Goal: Information Seeking & Learning: Learn about a topic

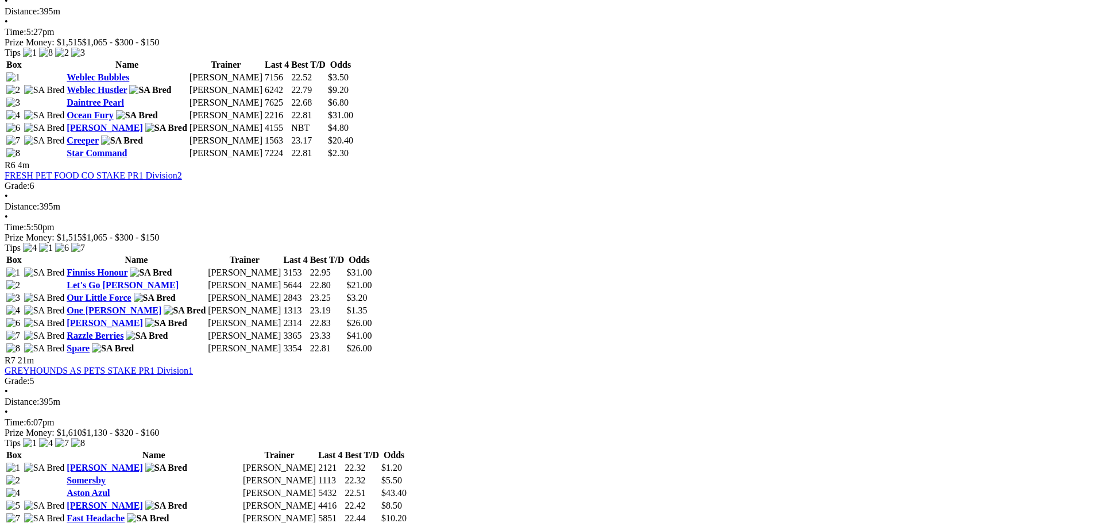
scroll to position [1494, 0]
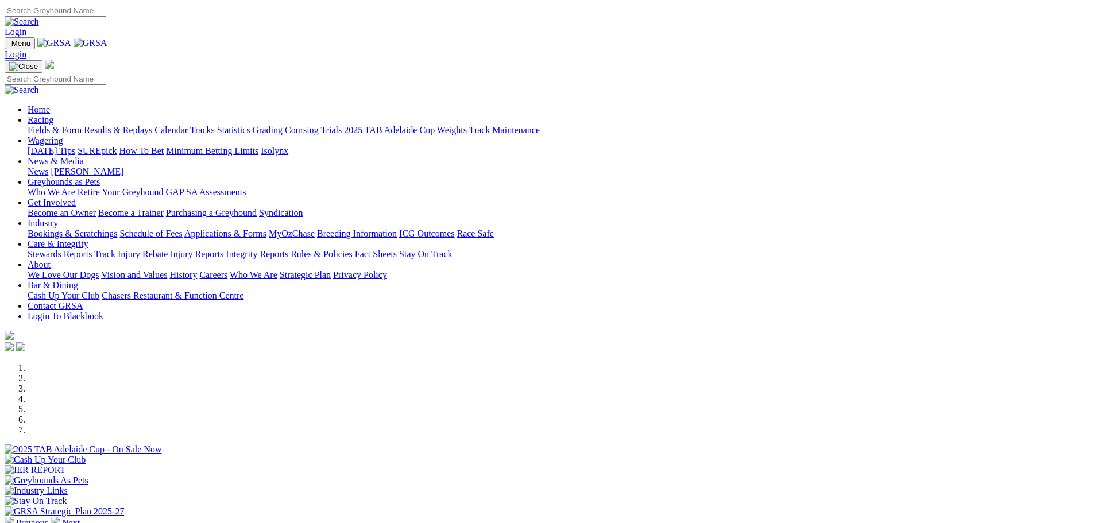
scroll to position [230, 0]
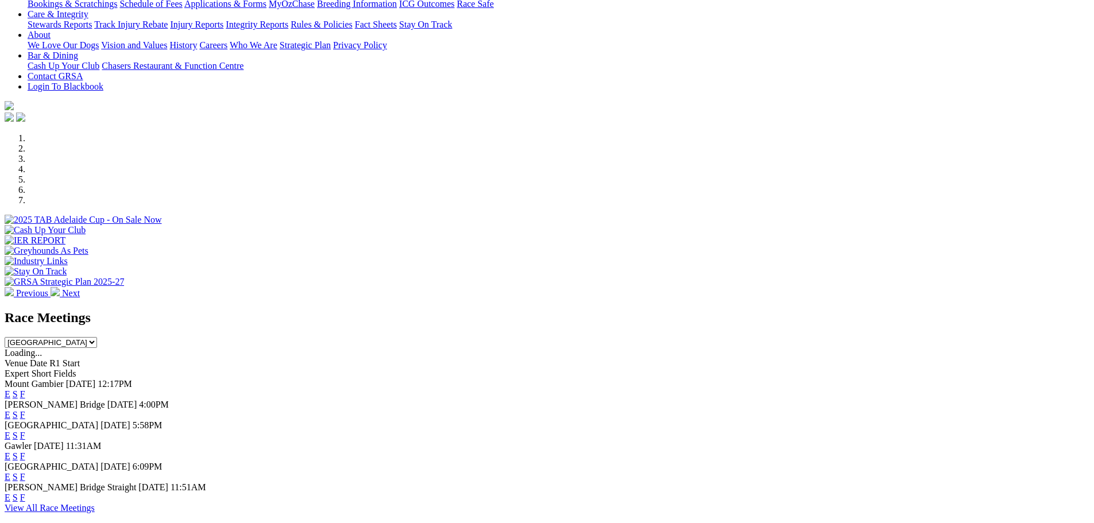
click at [25, 431] on link "F" at bounding box center [22, 436] width 5 height 10
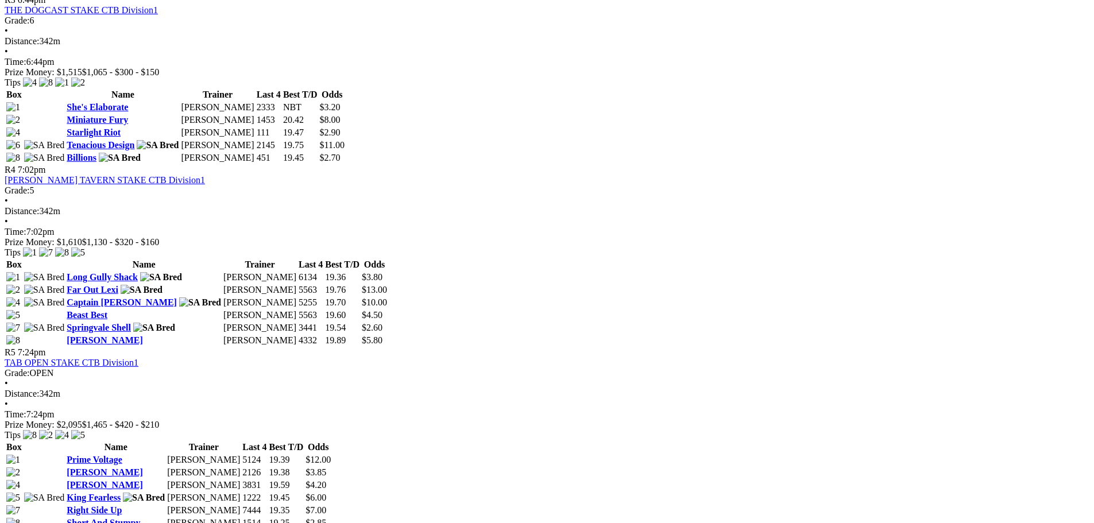
scroll to position [919, 0]
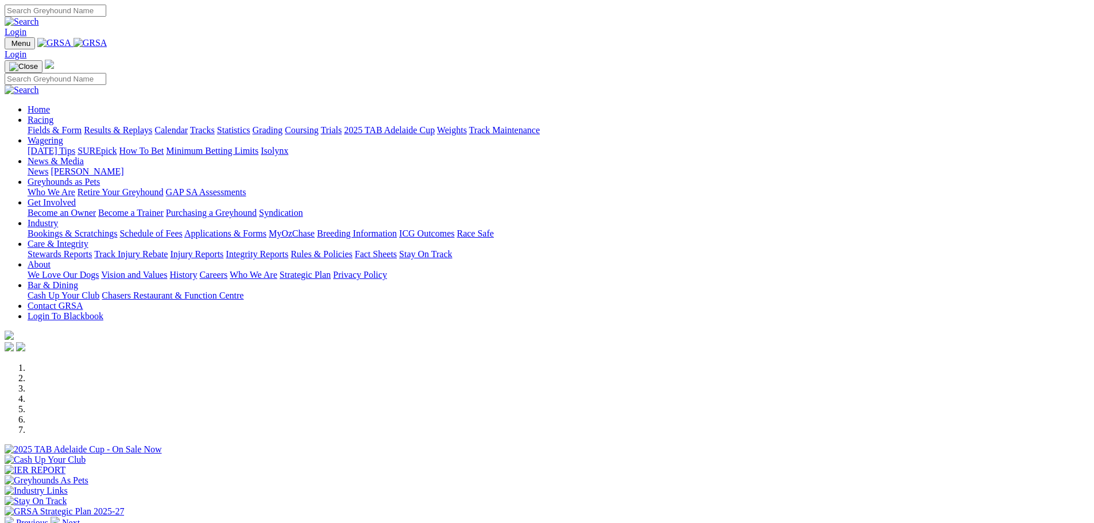
scroll to position [287, 0]
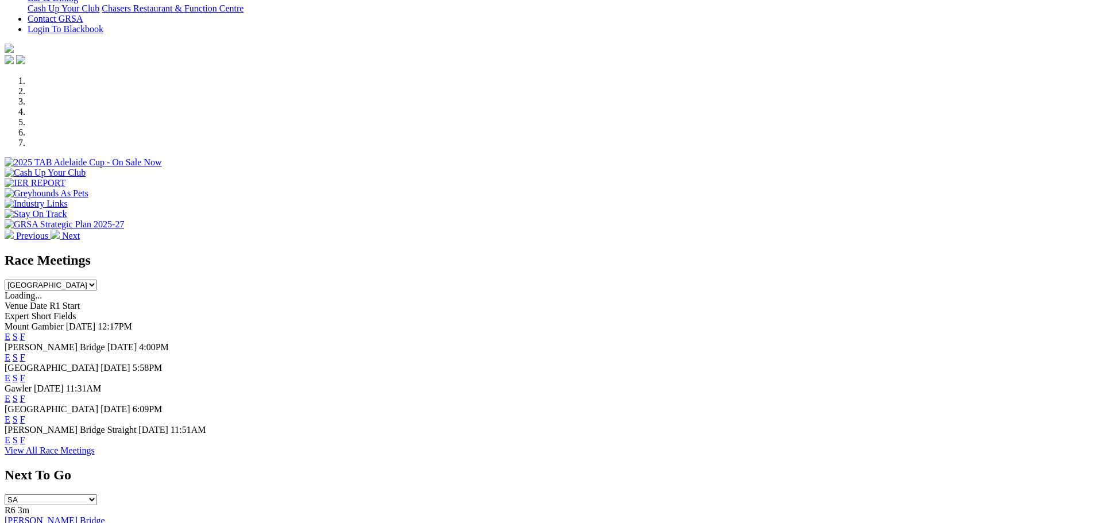
click at [25, 394] on link "F" at bounding box center [22, 399] width 5 height 10
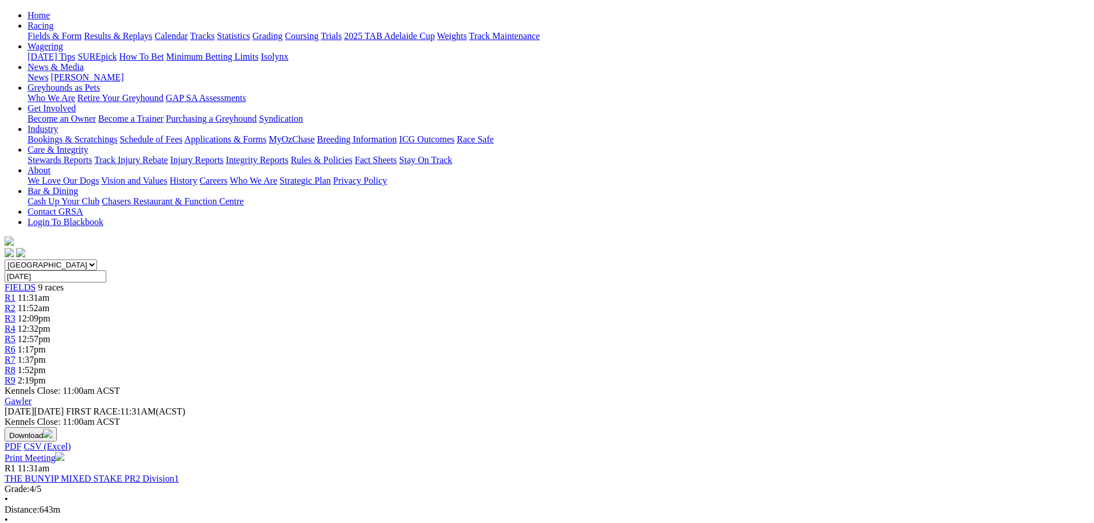
scroll to position [57, 0]
